Goal: Task Accomplishment & Management: Manage account settings

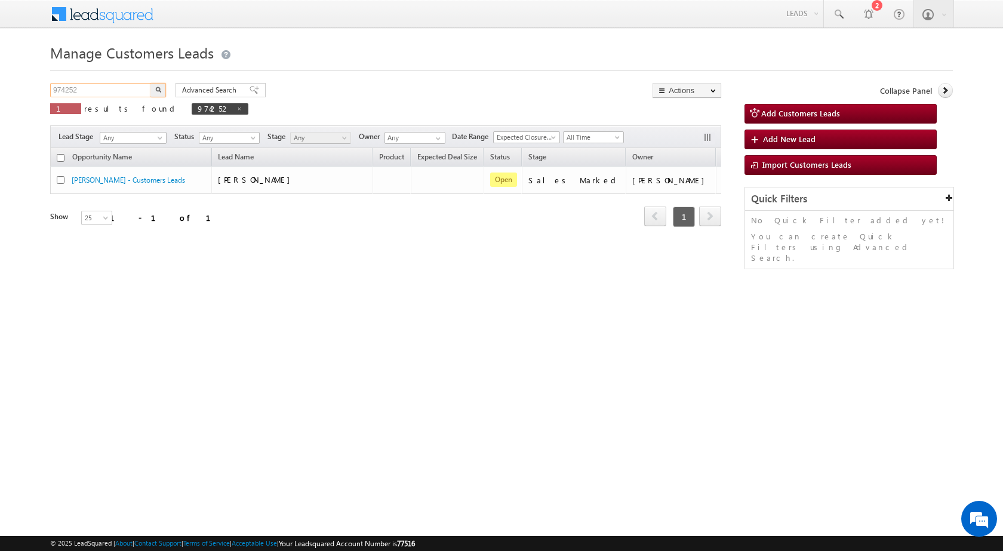
drag, startPoint x: 0, startPoint y: 0, endPoint x: 0, endPoint y: 93, distance: 92.5
click at [0, 93] on body "Menu [PERSON_NAME] sitar a6@ks erve." at bounding box center [501, 169] width 1003 height 339
paste input "5735"
type input "975735"
click at [150, 83] on button "button" at bounding box center [158, 90] width 16 height 14
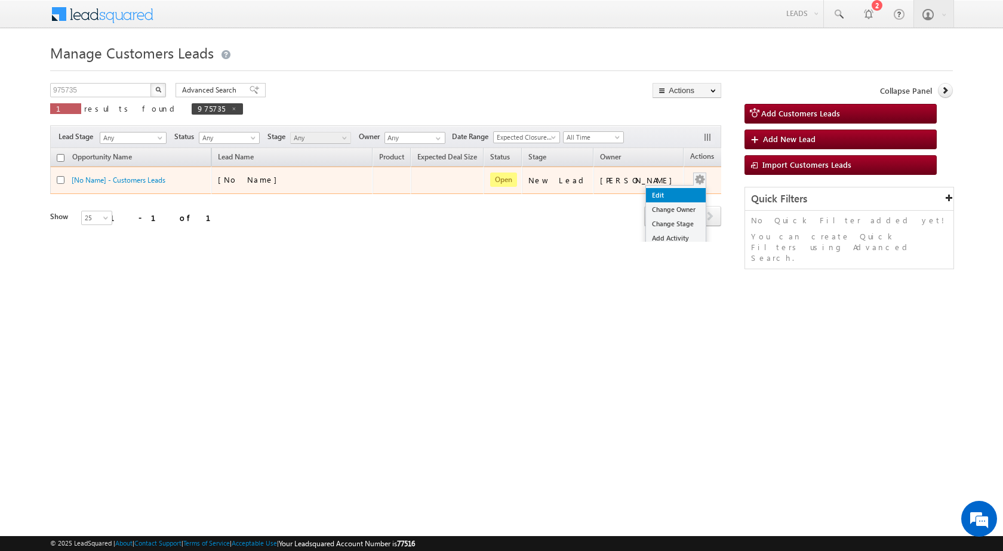
click at [670, 191] on link "Edit" at bounding box center [676, 195] width 60 height 14
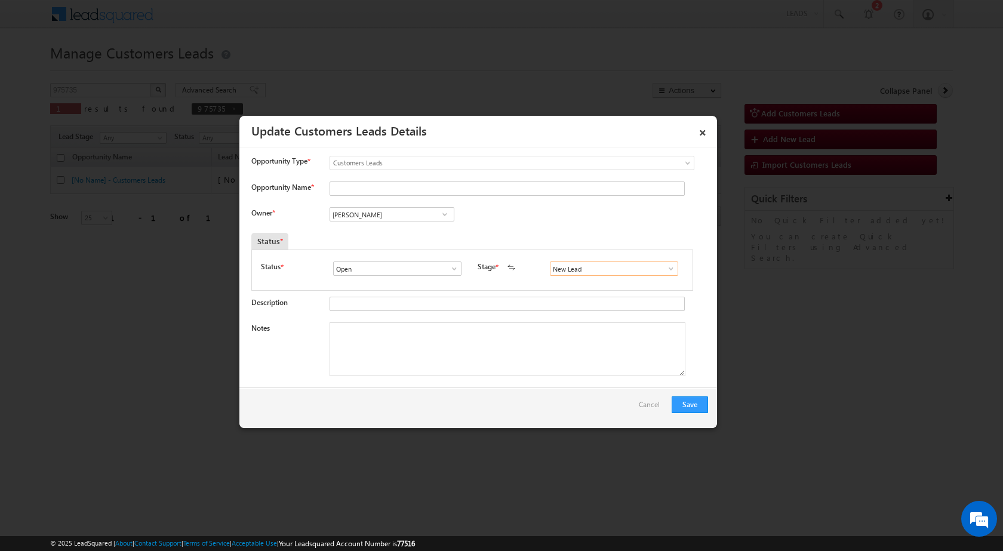
click at [616, 265] on input "New Lead" at bounding box center [614, 268] width 128 height 14
click at [665, 270] on span at bounding box center [671, 269] width 12 height 10
click at [555, 319] on link "Sales Marked" at bounding box center [614, 320] width 128 height 14
type input "Sales Marked"
click at [457, 348] on textarea "Notes" at bounding box center [508, 349] width 356 height 54
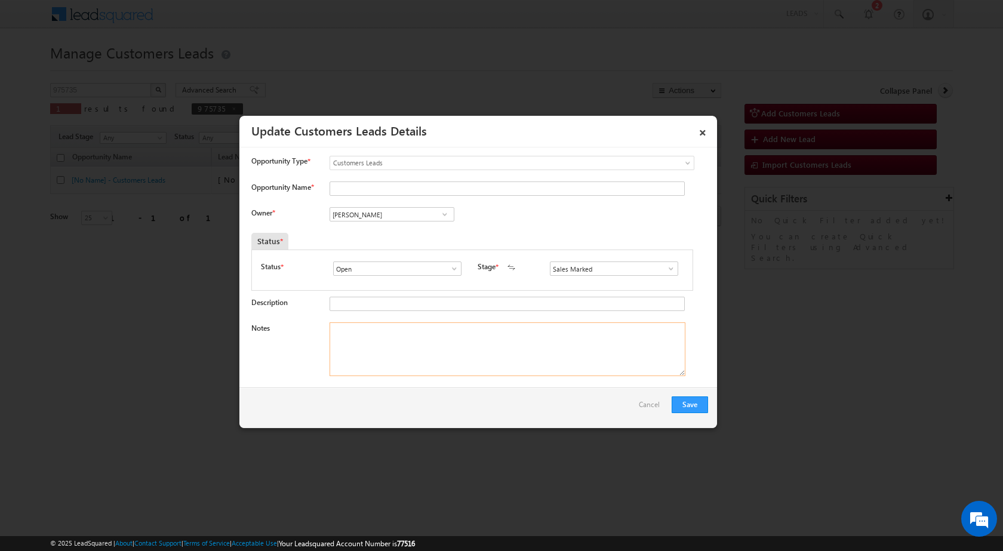
paste textarea "975735 / [PERSON_NAME] / 9412333600 / CUST WANT 03 LAKH TOP UP AMOUNT / ADDRESS…"
drag, startPoint x: 359, startPoint y: 327, endPoint x: 394, endPoint y: 326, distance: 34.6
click at [394, 326] on textarea "975735 / [PERSON_NAME] / 9412333600 / CUST WANT 03 LAKH TOP UP AMOUNT / ADDRESS…" at bounding box center [508, 349] width 356 height 54
type textarea "975735 / [PERSON_NAME] / 9412333600 / CUST WANT 03 LAKH TOP UP AMOUNT / ADDRESS…"
click at [381, 188] on input "Opportunity Name *" at bounding box center [507, 188] width 355 height 14
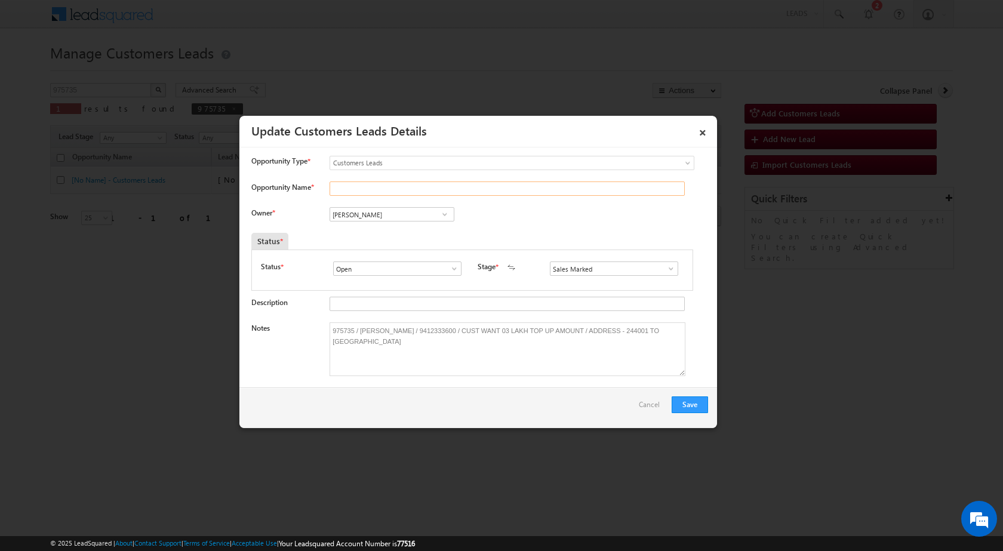
paste input "[PERSON_NAME]"
type input "[PERSON_NAME]"
click at [401, 214] on input "[PERSON_NAME]" at bounding box center [392, 214] width 125 height 14
paste input "[PERSON_NAME][EMAIL_ADDRESS][PERSON_NAME][DOMAIN_NAME]"
click at [405, 232] on link "[PERSON_NAME] HUSSAIN [EMAIL_ADDRESS][PERSON_NAME][DOMAIN_NAME]" at bounding box center [392, 232] width 125 height 23
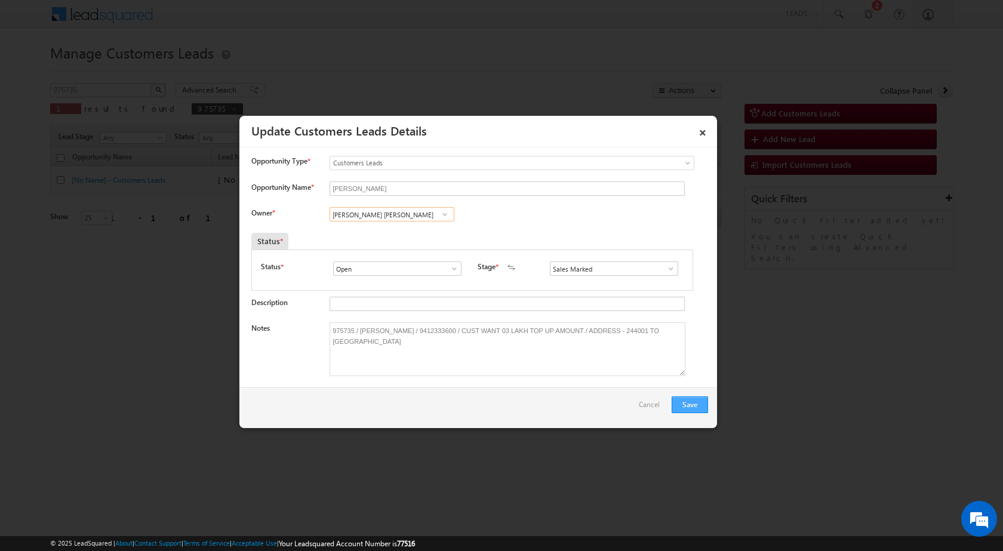
type input "[PERSON_NAME] [PERSON_NAME]"
click at [677, 402] on button "Save" at bounding box center [690, 404] width 36 height 17
